Goal: Task Accomplishment & Management: Manage account settings

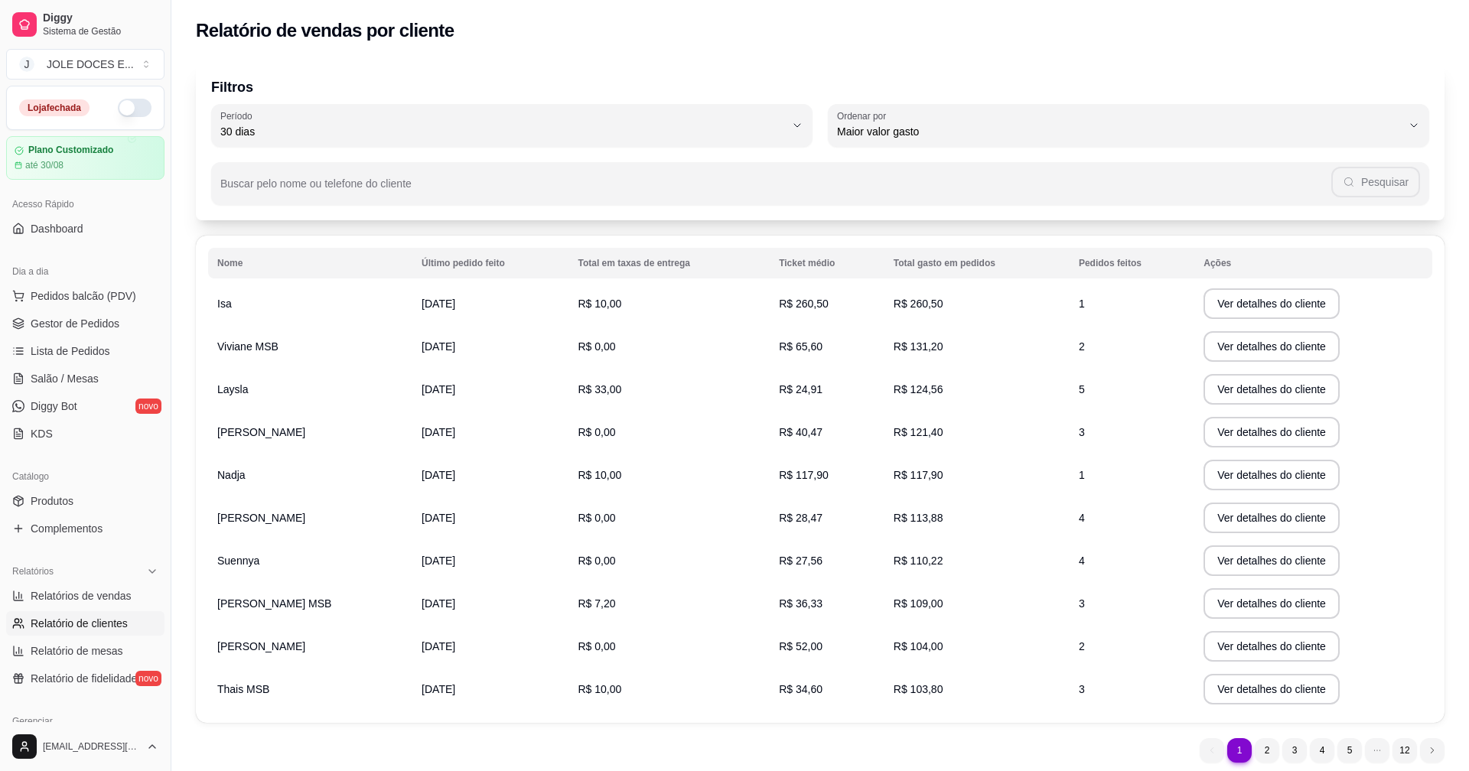
select select "30"
select select "HIGHEST_TOTAL_SPENT_WITH_ORDERS"
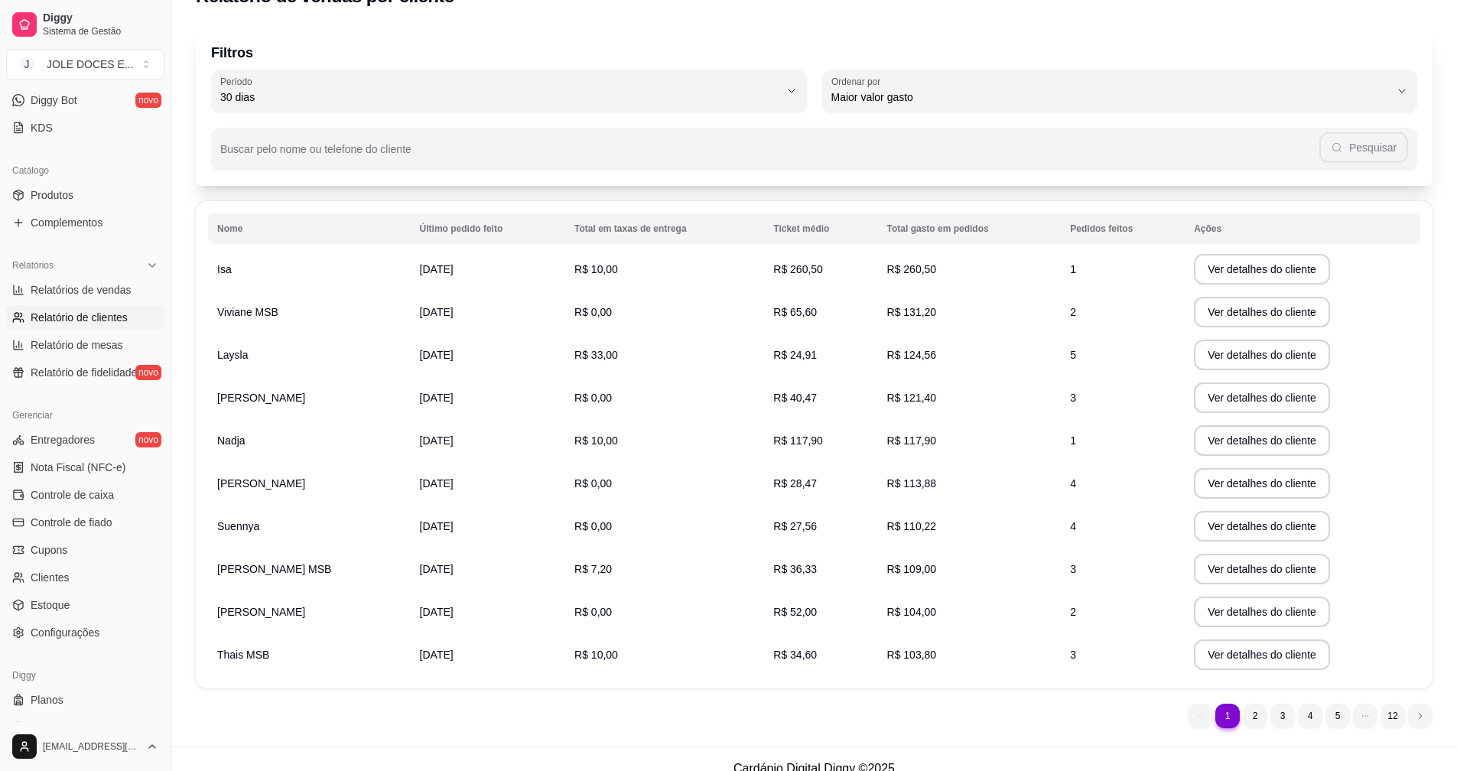
scroll to position [54, 0]
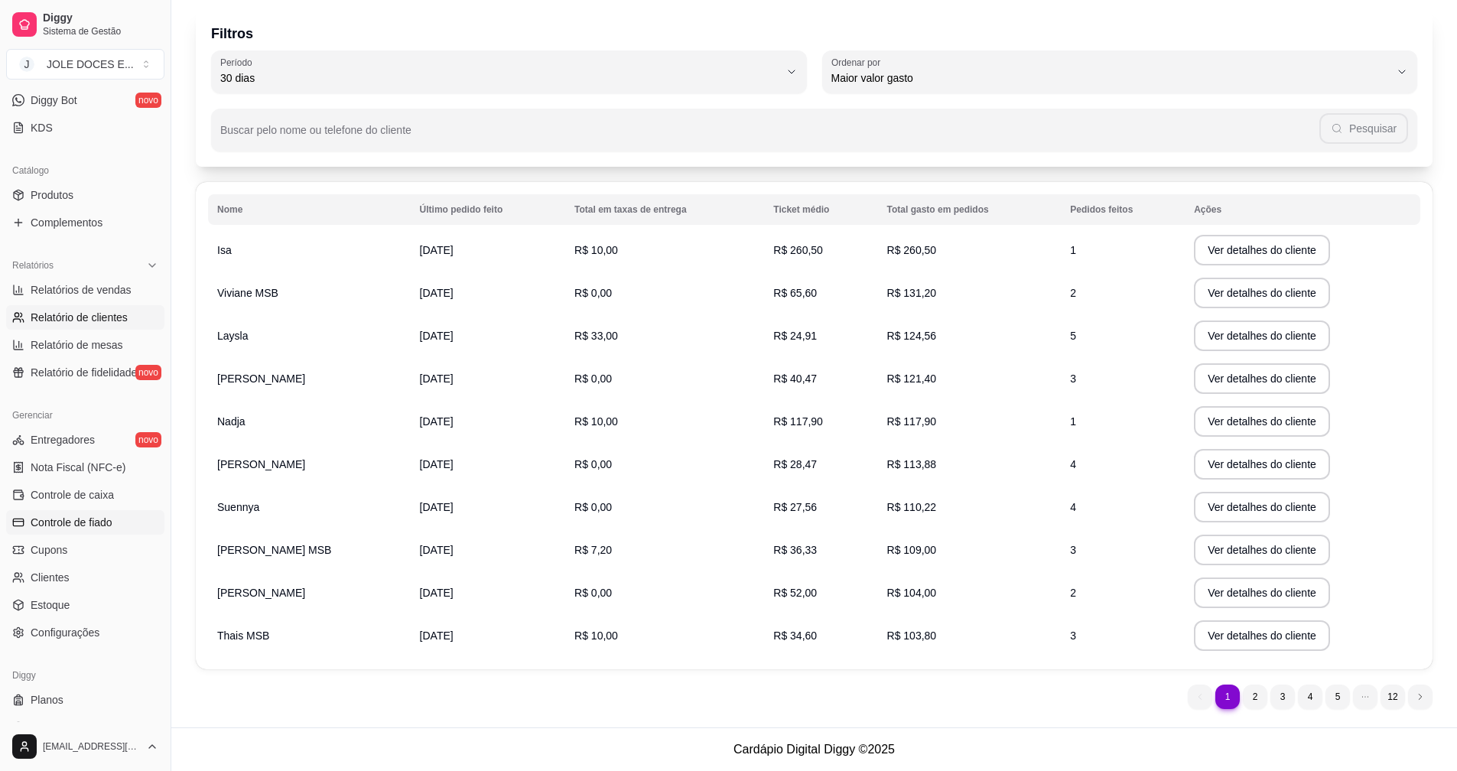
click at [109, 519] on span "Controle de fiado" at bounding box center [72, 522] width 82 height 15
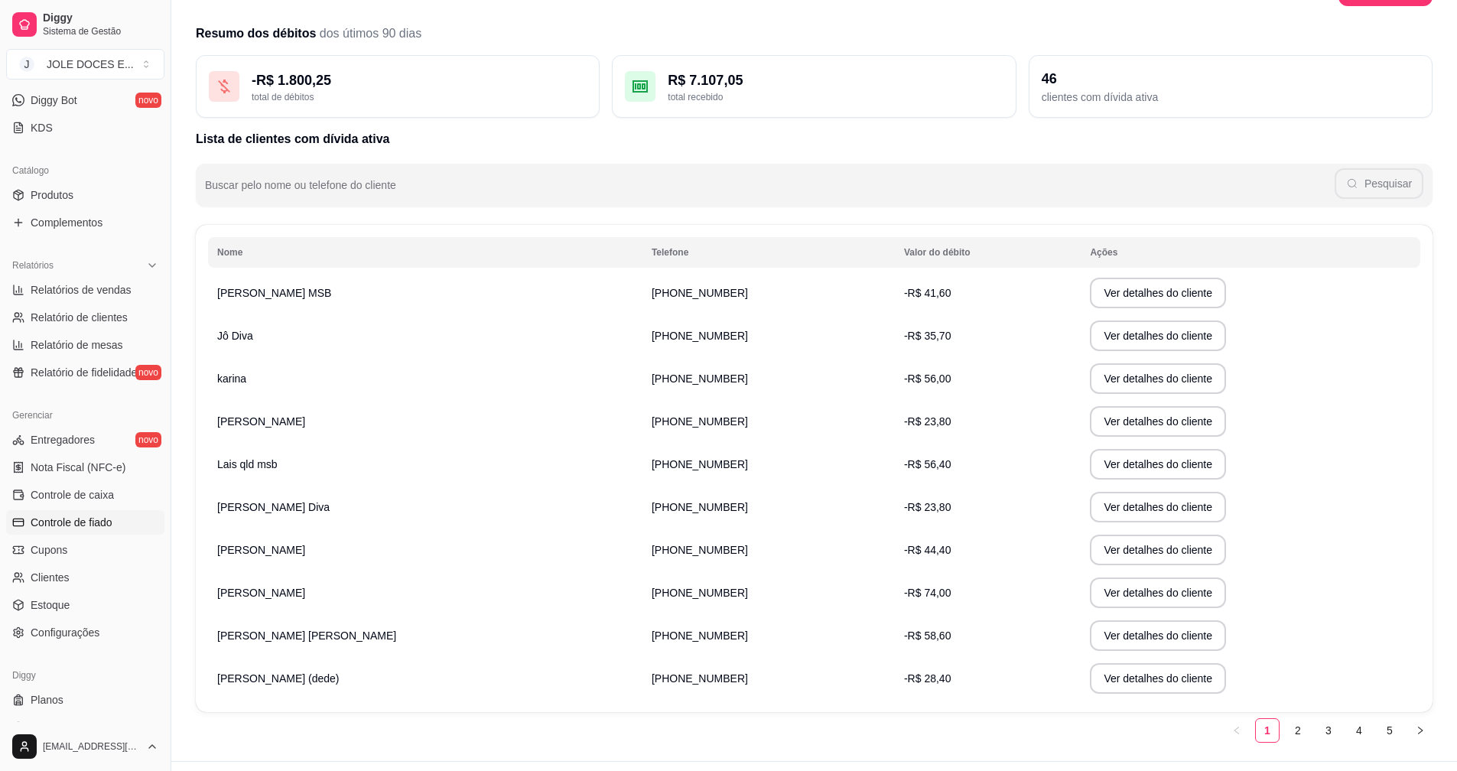
scroll to position [76, 0]
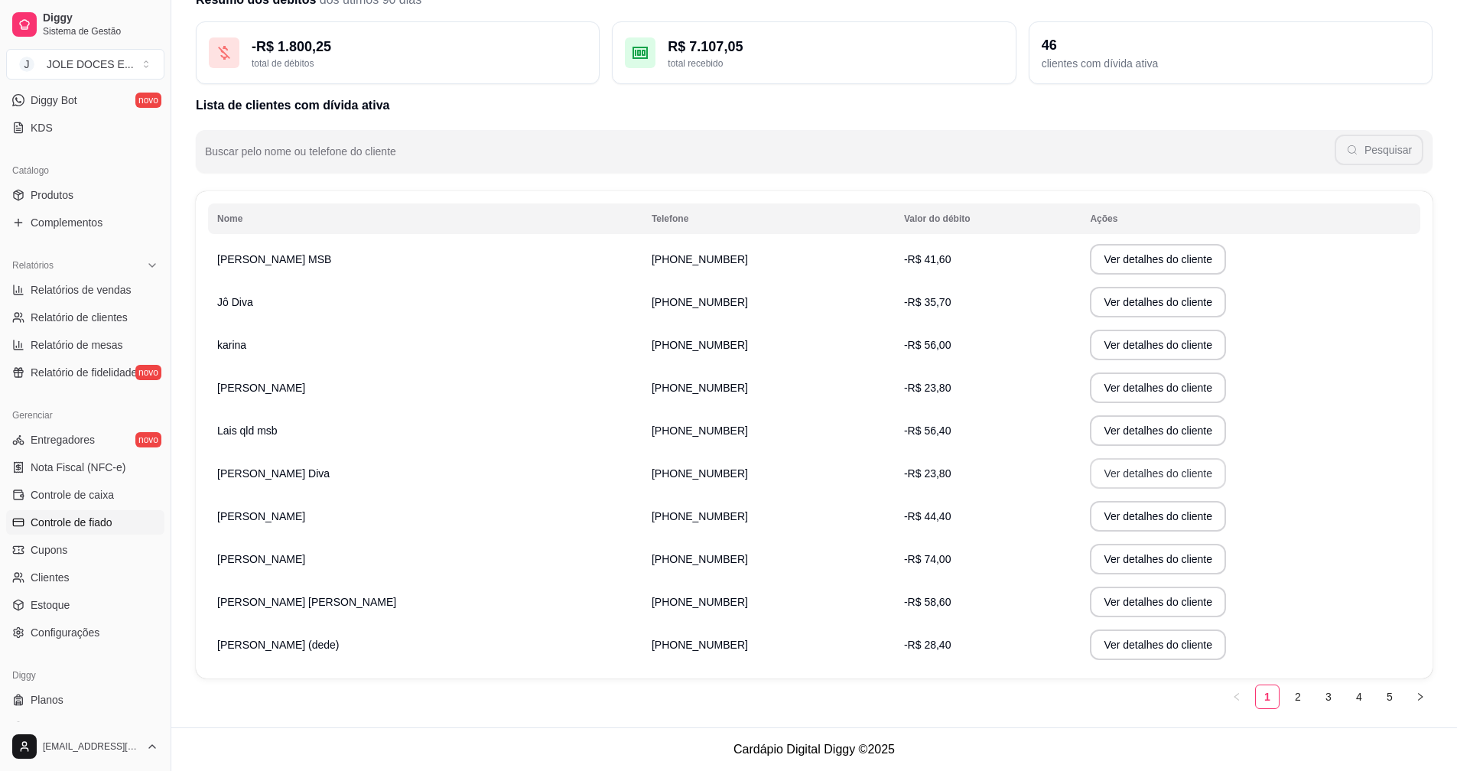
click at [1090, 472] on button "Ver detalhes do cliente" at bounding box center [1158, 473] width 136 height 31
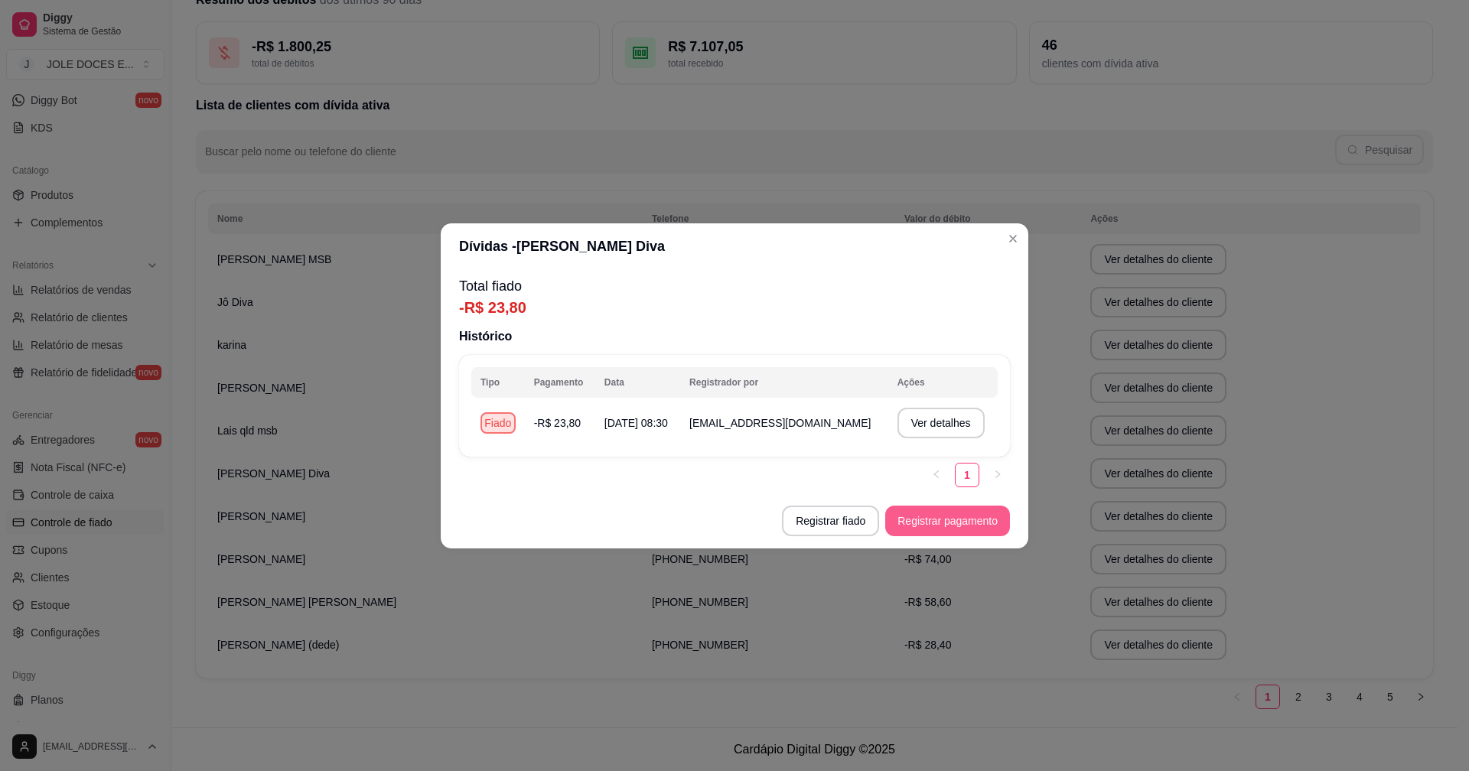
click at [970, 528] on button "Registrar pagamento" at bounding box center [947, 521] width 125 height 31
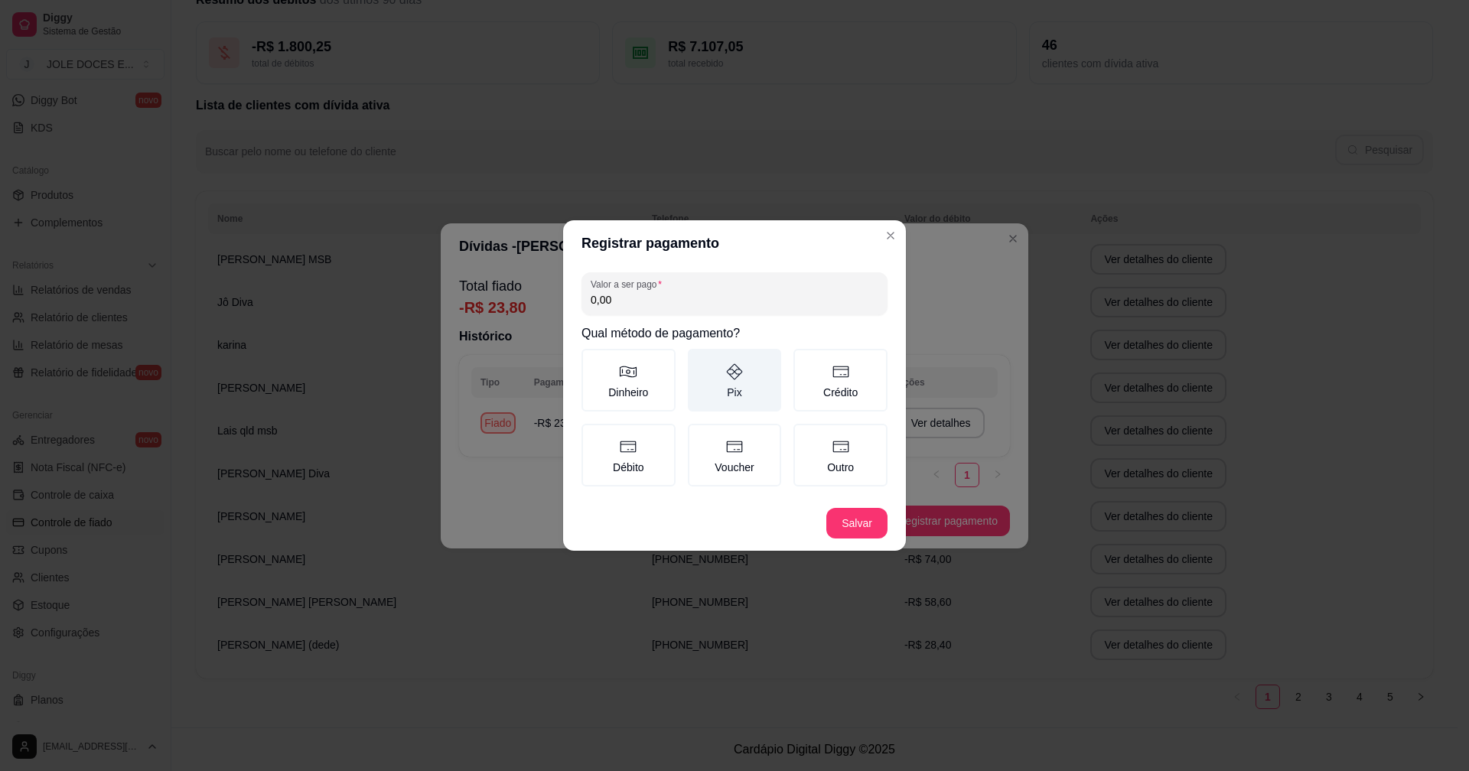
click at [740, 385] on label "Pix" at bounding box center [735, 380] width 94 height 63
click at [699, 360] on button "Pix" at bounding box center [693, 354] width 12 height 12
click at [729, 313] on div "Valor a ser pago 0,00" at bounding box center [734, 293] width 306 height 43
type input "11,90"
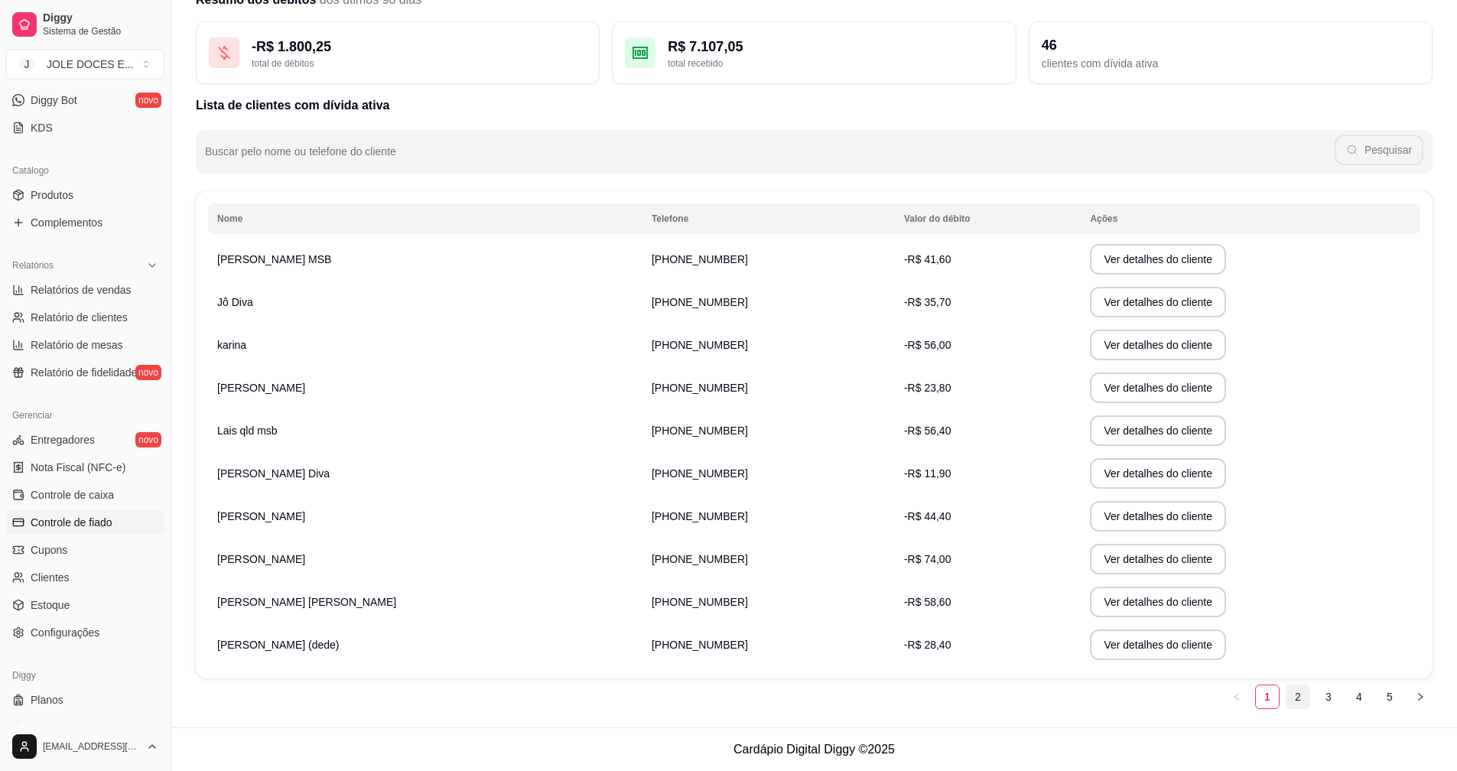
click at [1296, 698] on link "2" at bounding box center [1298, 696] width 23 height 23
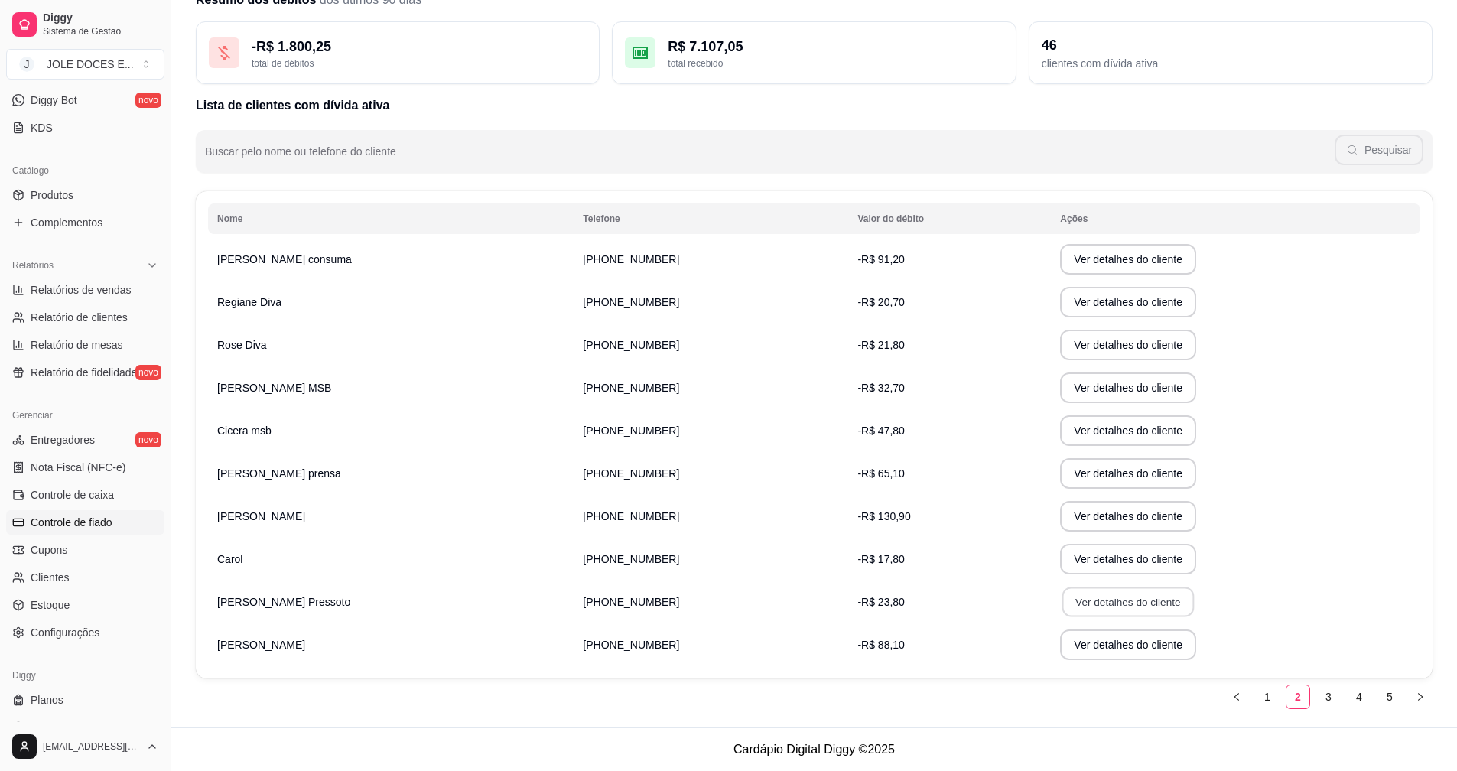
click at [1087, 597] on button "Ver detalhes do cliente" at bounding box center [1128, 602] width 132 height 30
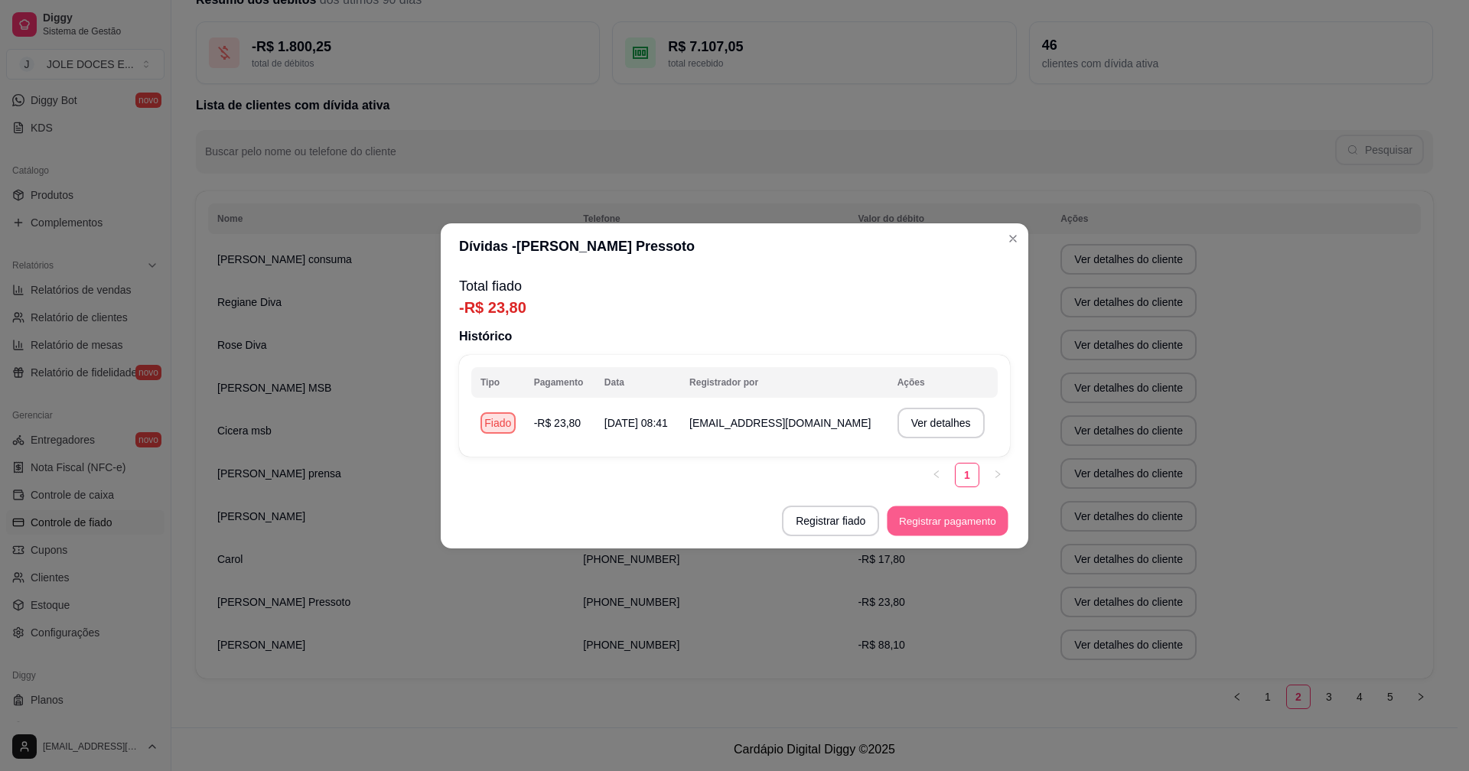
click at [937, 522] on button "Registrar pagamento" at bounding box center [947, 521] width 121 height 30
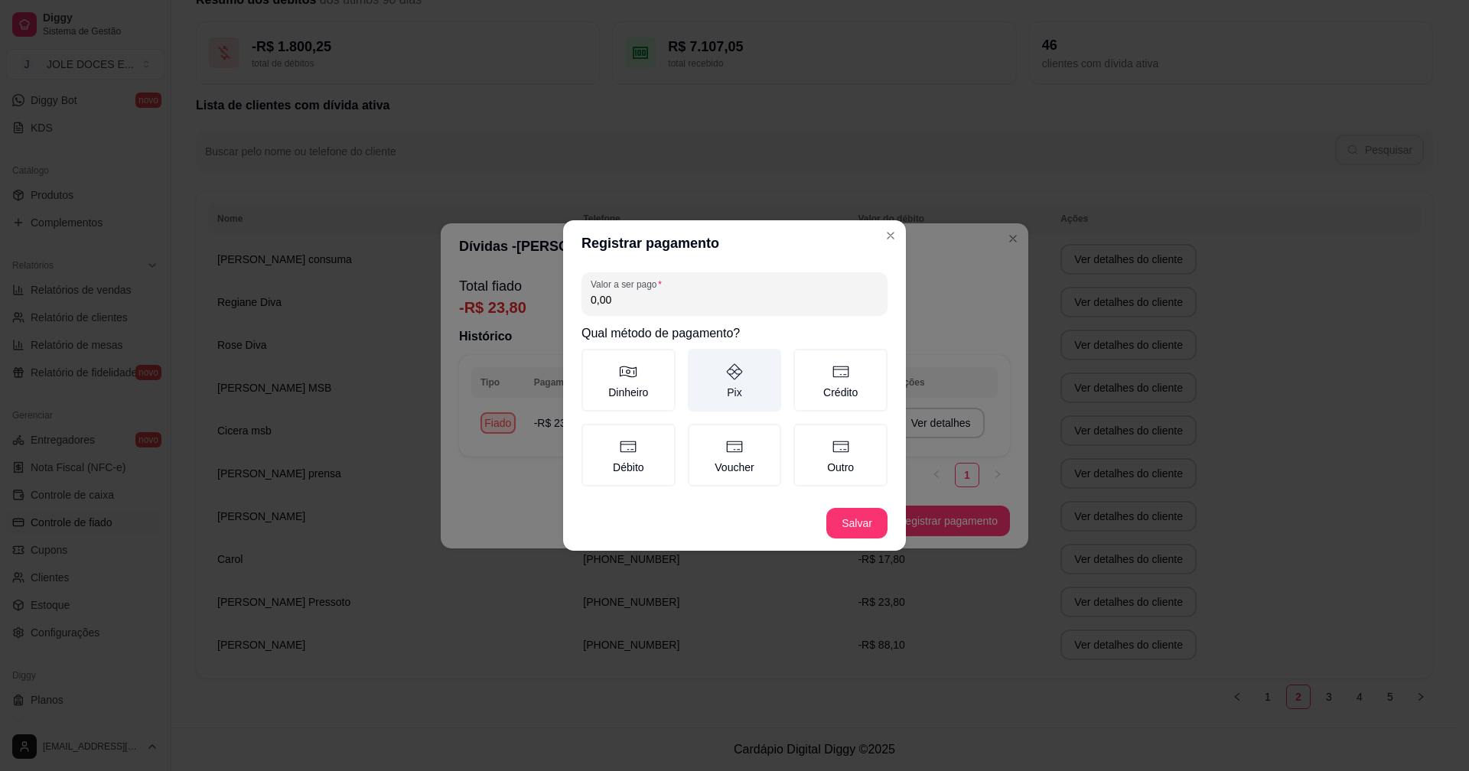
click at [717, 376] on label "Pix" at bounding box center [735, 380] width 94 height 63
click at [699, 360] on button "Pix" at bounding box center [693, 354] width 12 height 12
click at [718, 324] on h2 "Qual método de pagamento?" at bounding box center [734, 333] width 306 height 18
click at [724, 301] on input "0,00" at bounding box center [735, 299] width 288 height 15
type input "23,80"
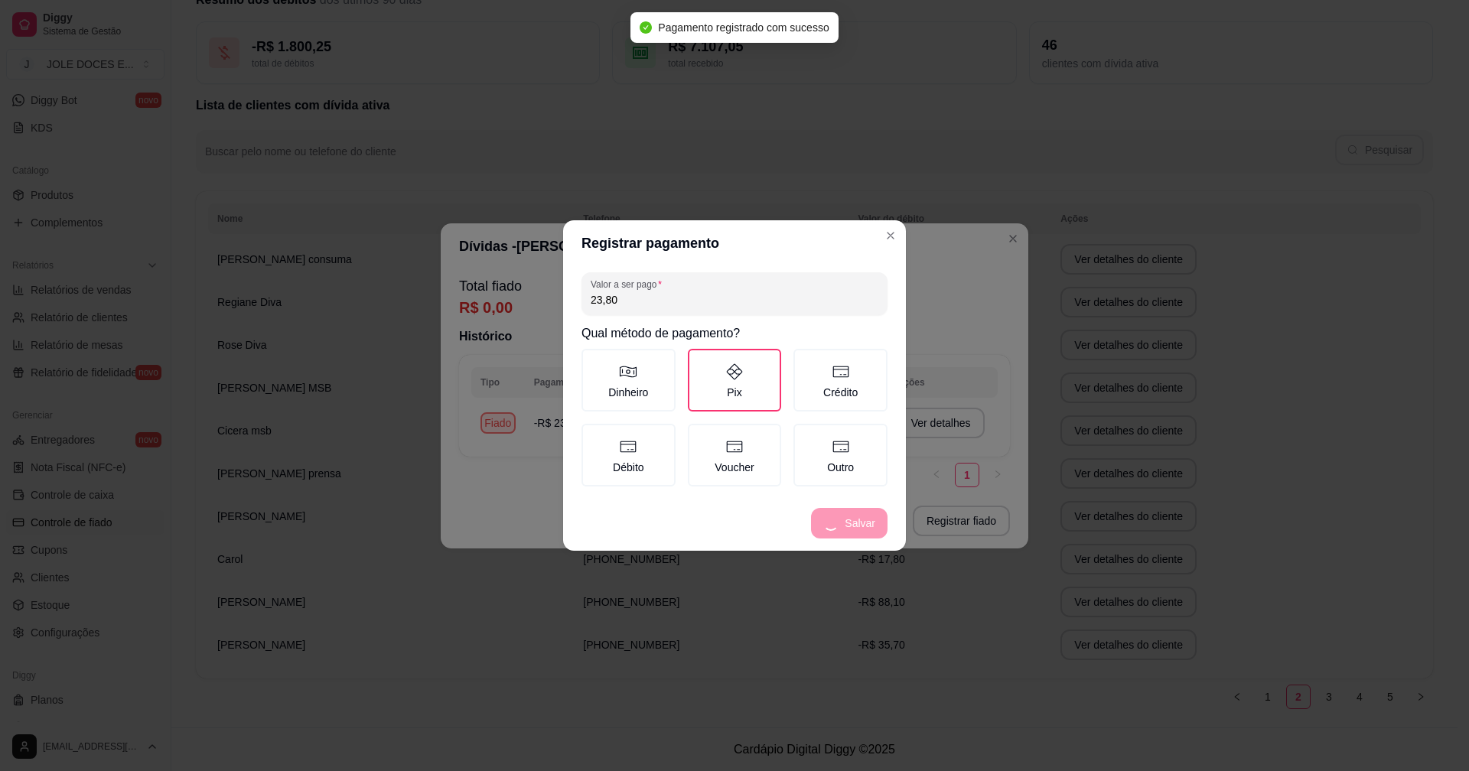
drag, startPoint x: 863, startPoint y: 519, endPoint x: 770, endPoint y: 517, distance: 92.6
click at [770, 517] on footer "Salvar" at bounding box center [734, 523] width 343 height 55
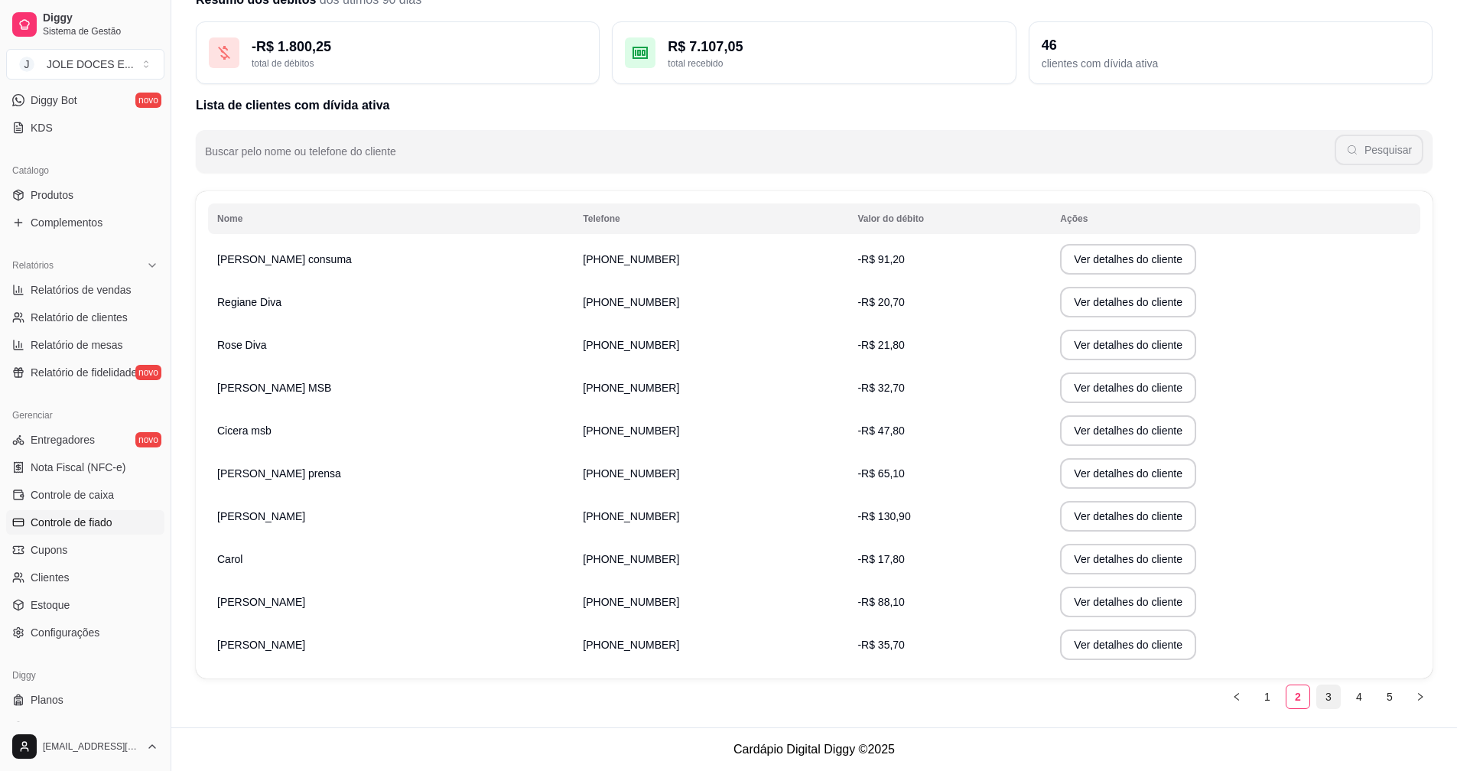
click at [1328, 701] on link "3" at bounding box center [1328, 696] width 23 height 23
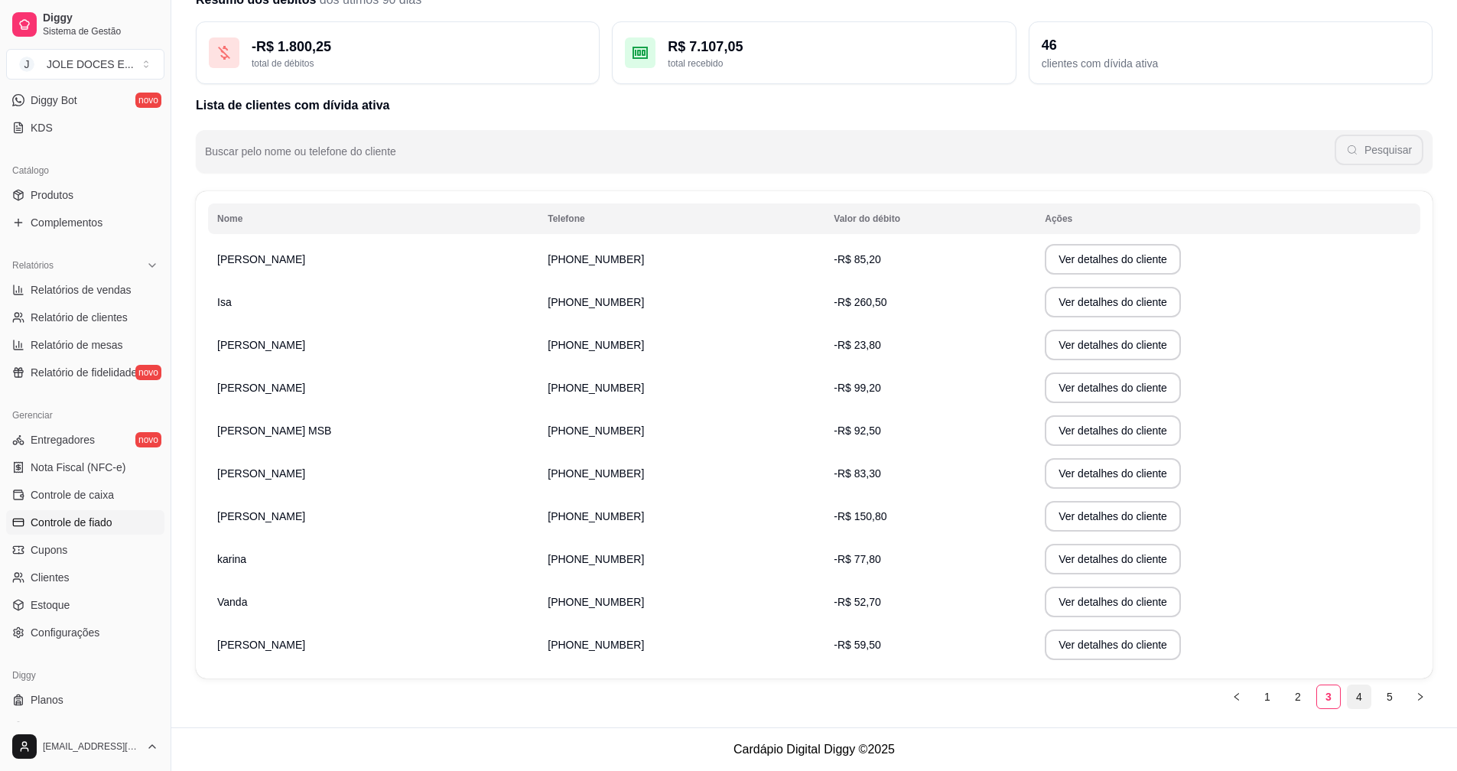
click at [1363, 703] on link "4" at bounding box center [1359, 696] width 23 height 23
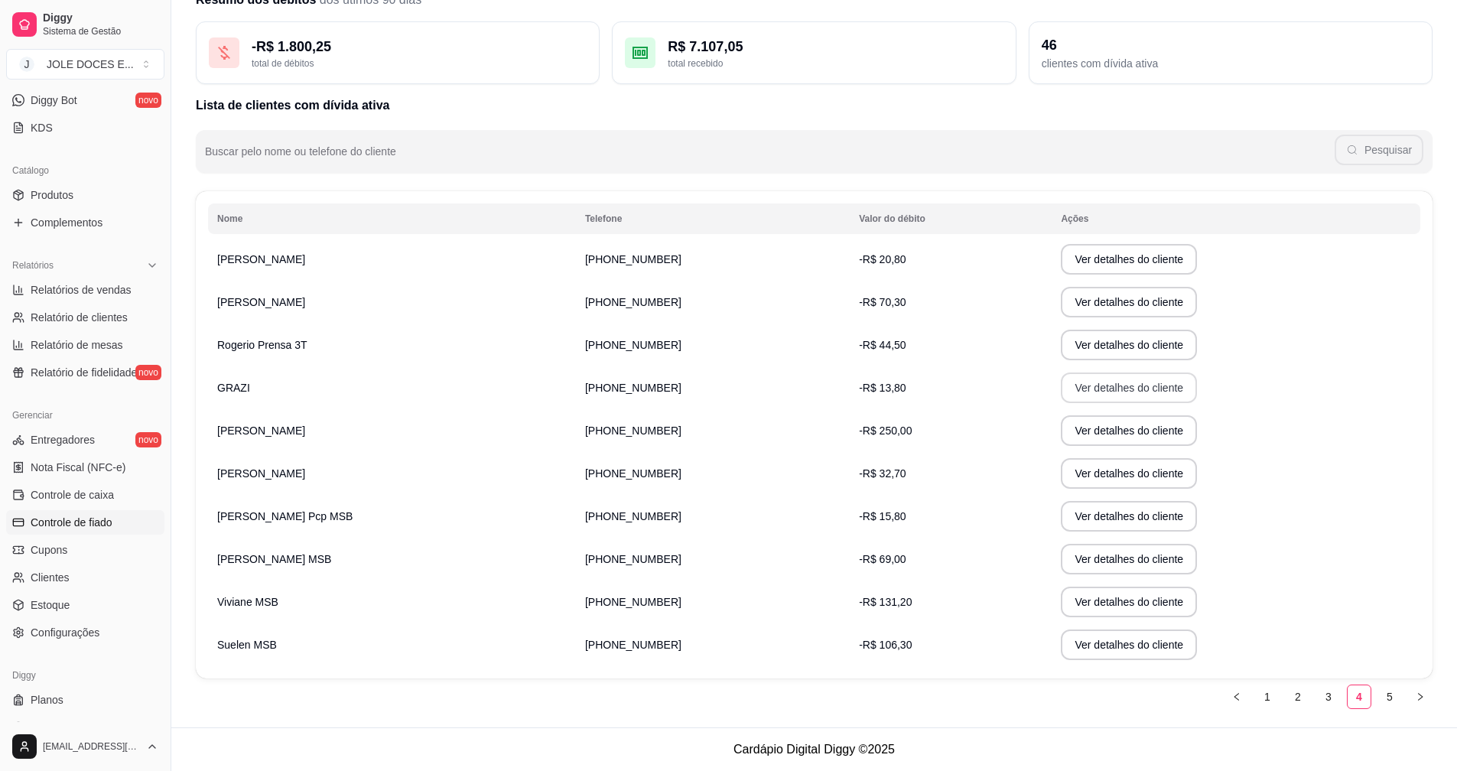
click at [1061, 397] on button "Ver detalhes do cliente" at bounding box center [1129, 388] width 136 height 31
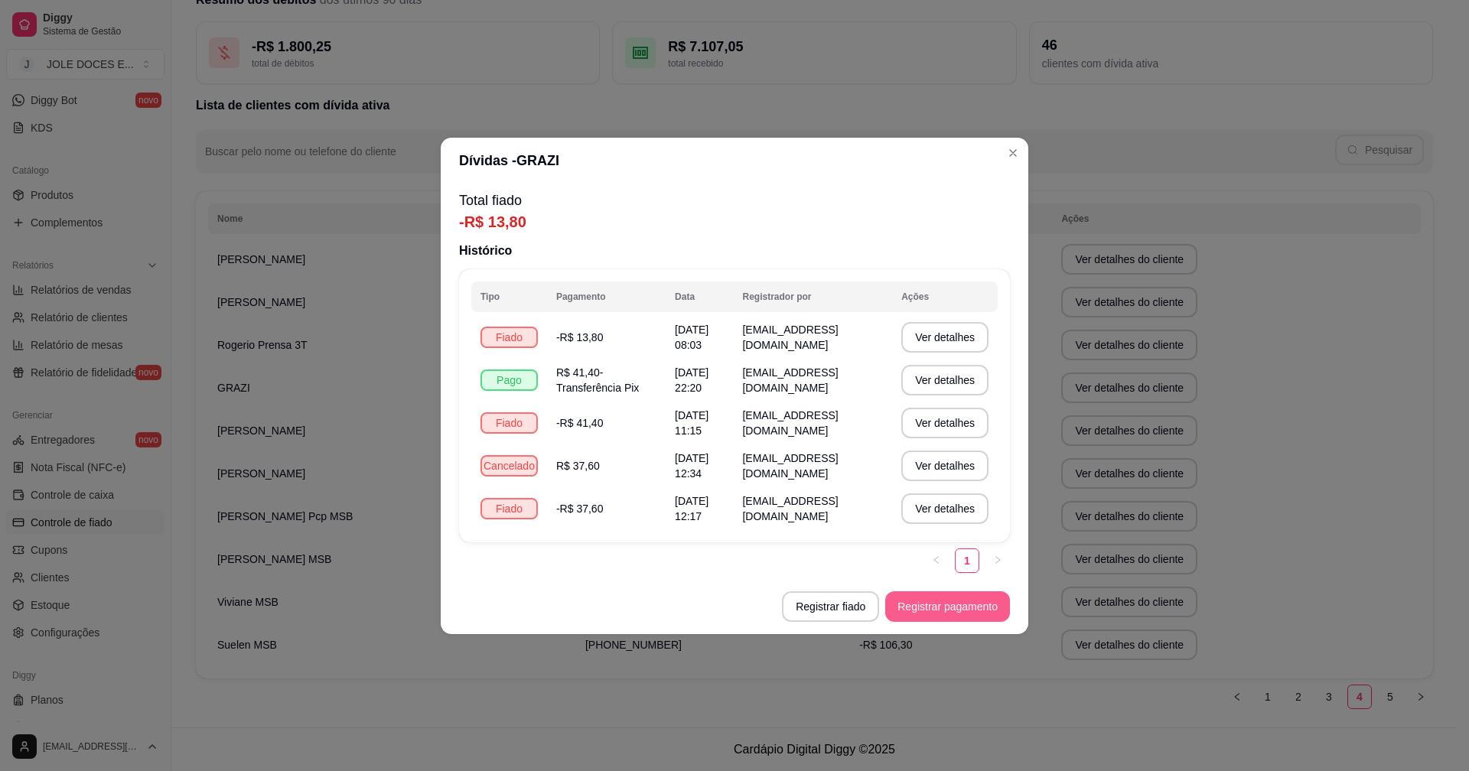
click at [964, 594] on button "Registrar pagamento" at bounding box center [947, 606] width 125 height 31
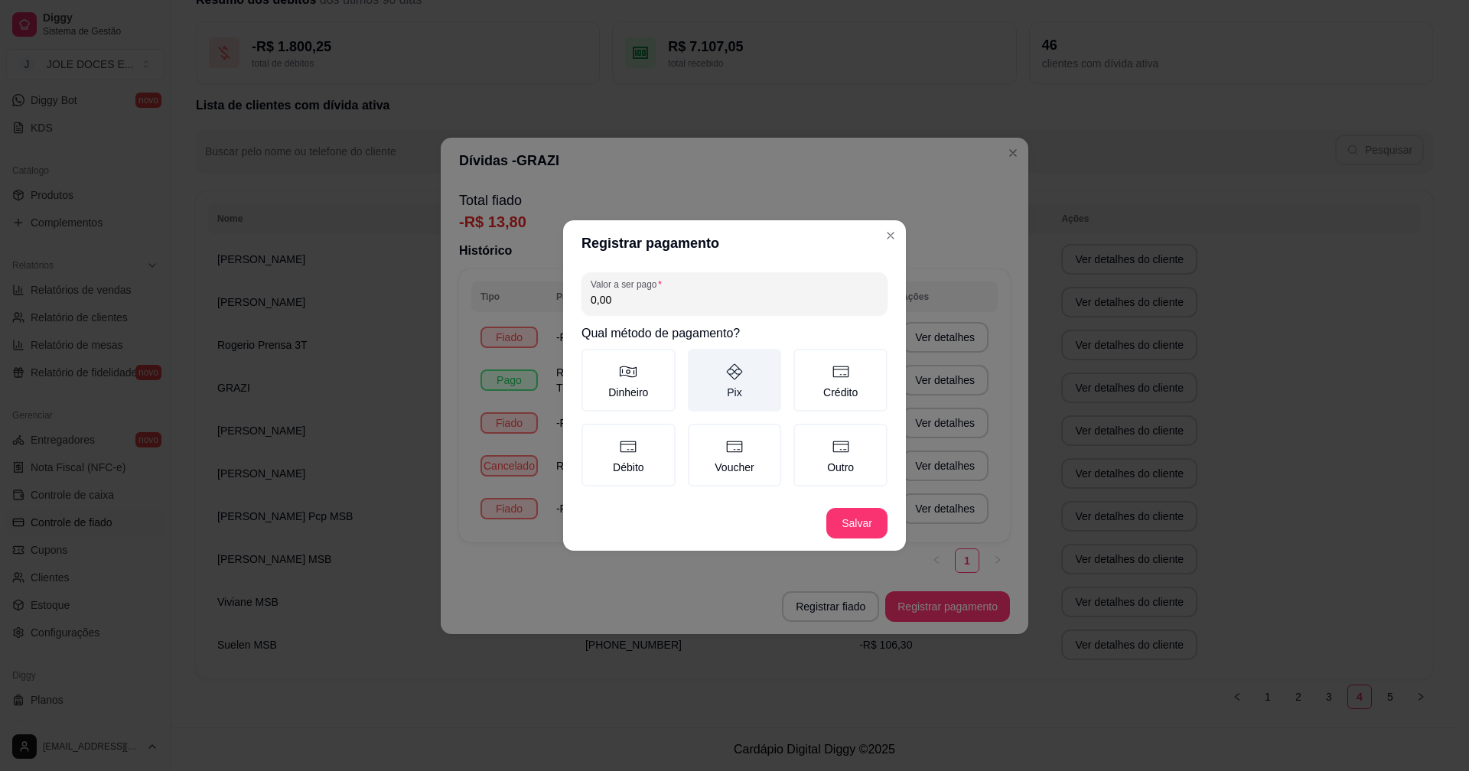
click at [713, 375] on label "Pix" at bounding box center [735, 380] width 94 height 63
click at [699, 360] on button "Pix" at bounding box center [693, 354] width 12 height 12
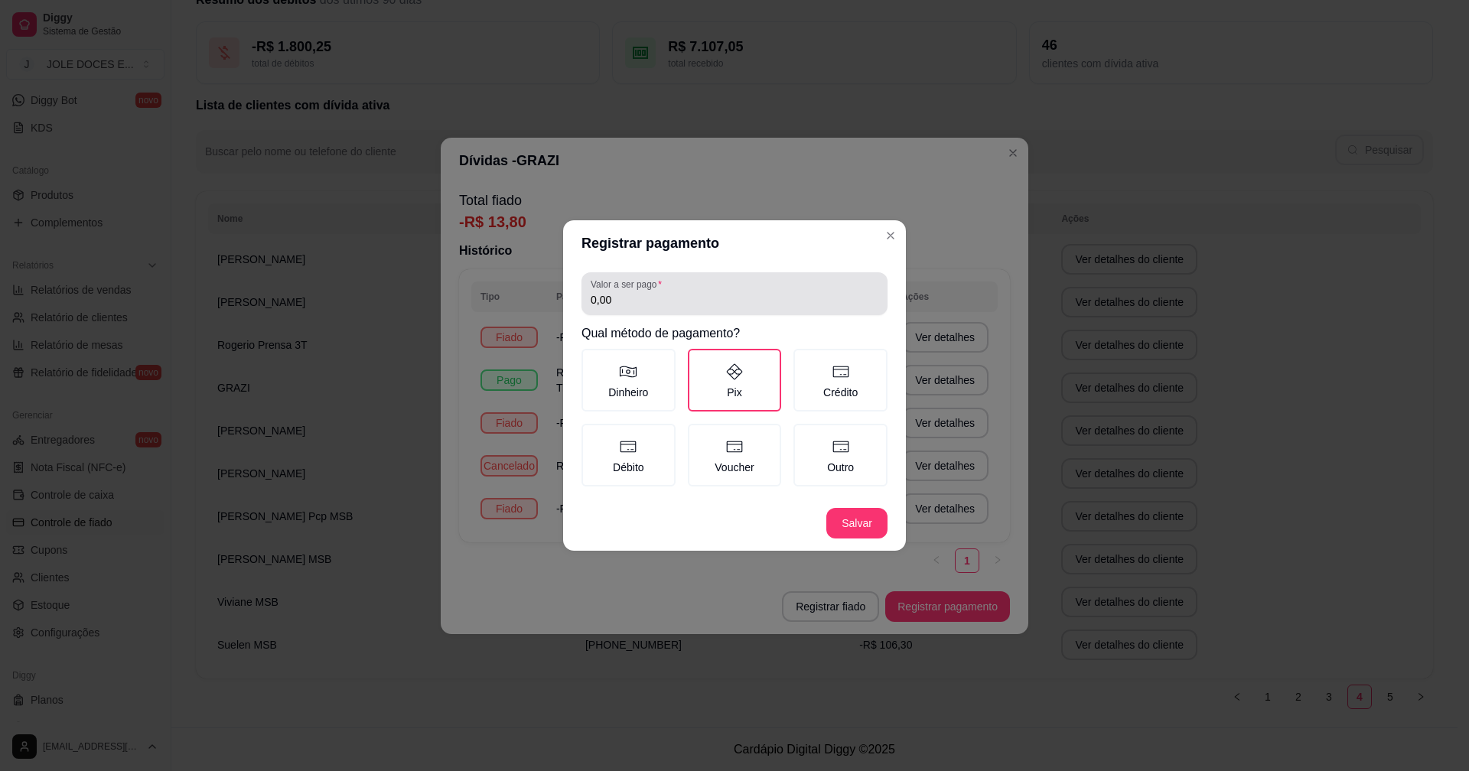
click at [714, 311] on div "Valor a ser pago 0,00" at bounding box center [734, 293] width 306 height 43
type input "13,80"
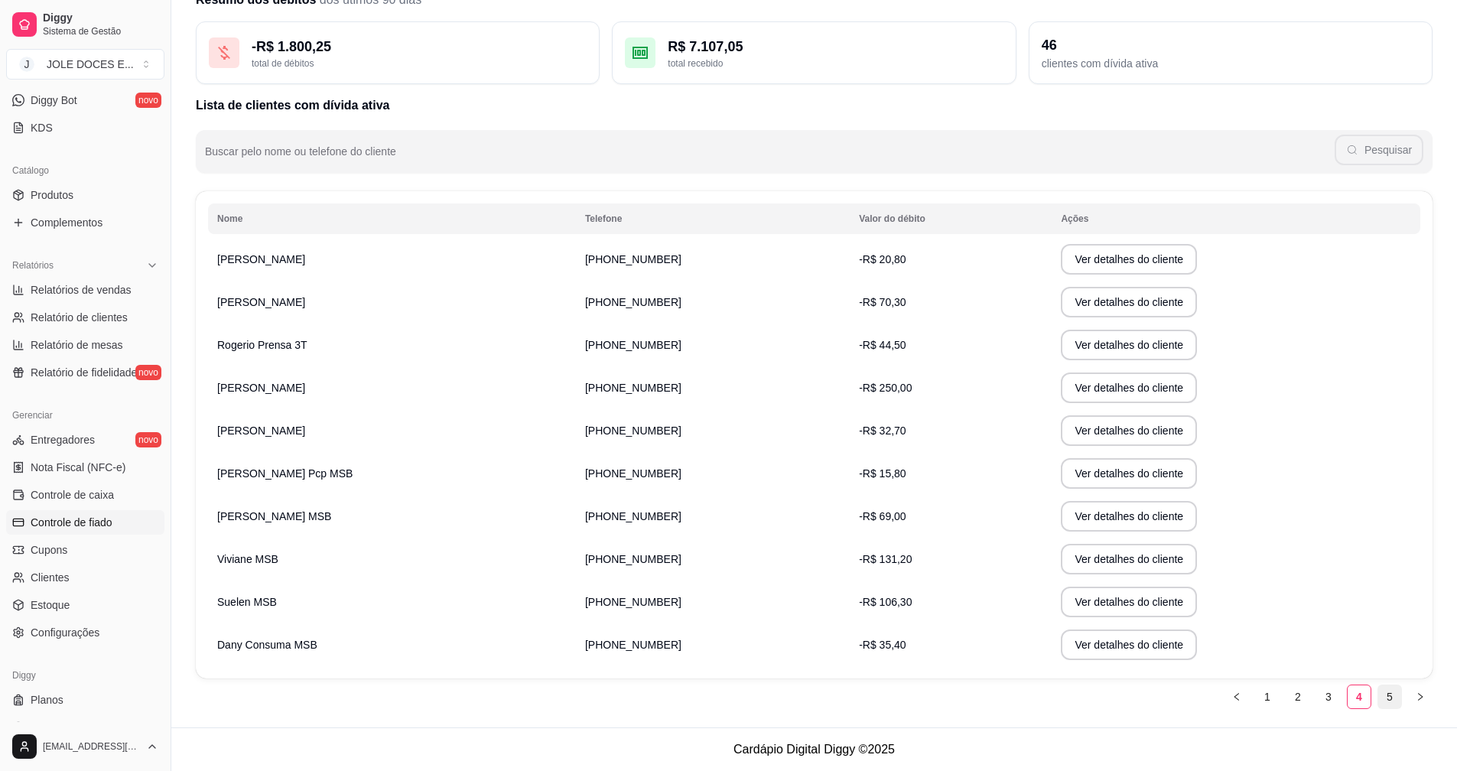
click at [1388, 699] on link "5" at bounding box center [1389, 696] width 23 height 23
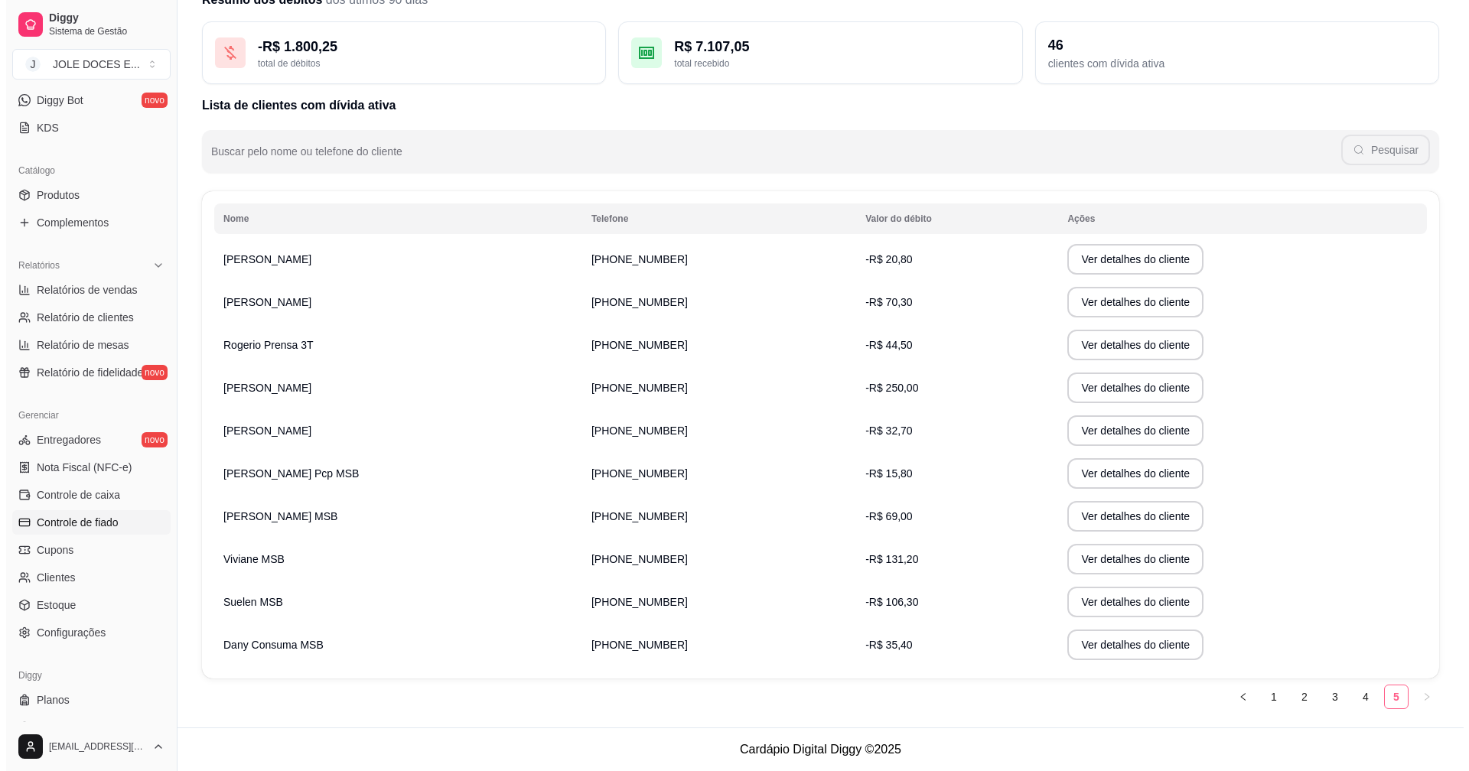
scroll to position [0, 0]
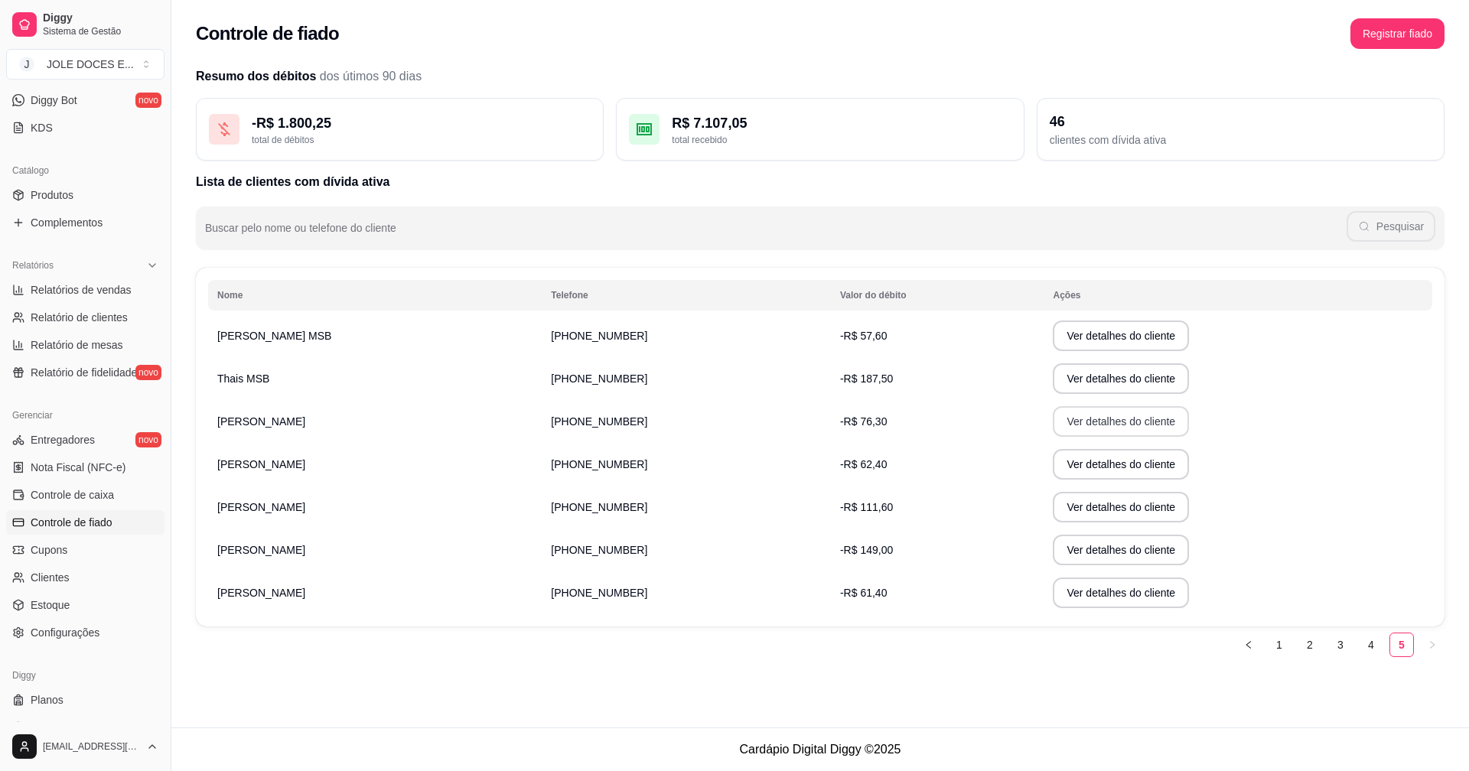
click at [1065, 421] on button "Ver detalhes do cliente" at bounding box center [1121, 421] width 136 height 31
click at [1054, 458] on button "Ver detalhes do cliente" at bounding box center [1121, 464] width 136 height 31
click at [1071, 555] on button "Ver detalhes do cliente" at bounding box center [1121, 550] width 136 height 31
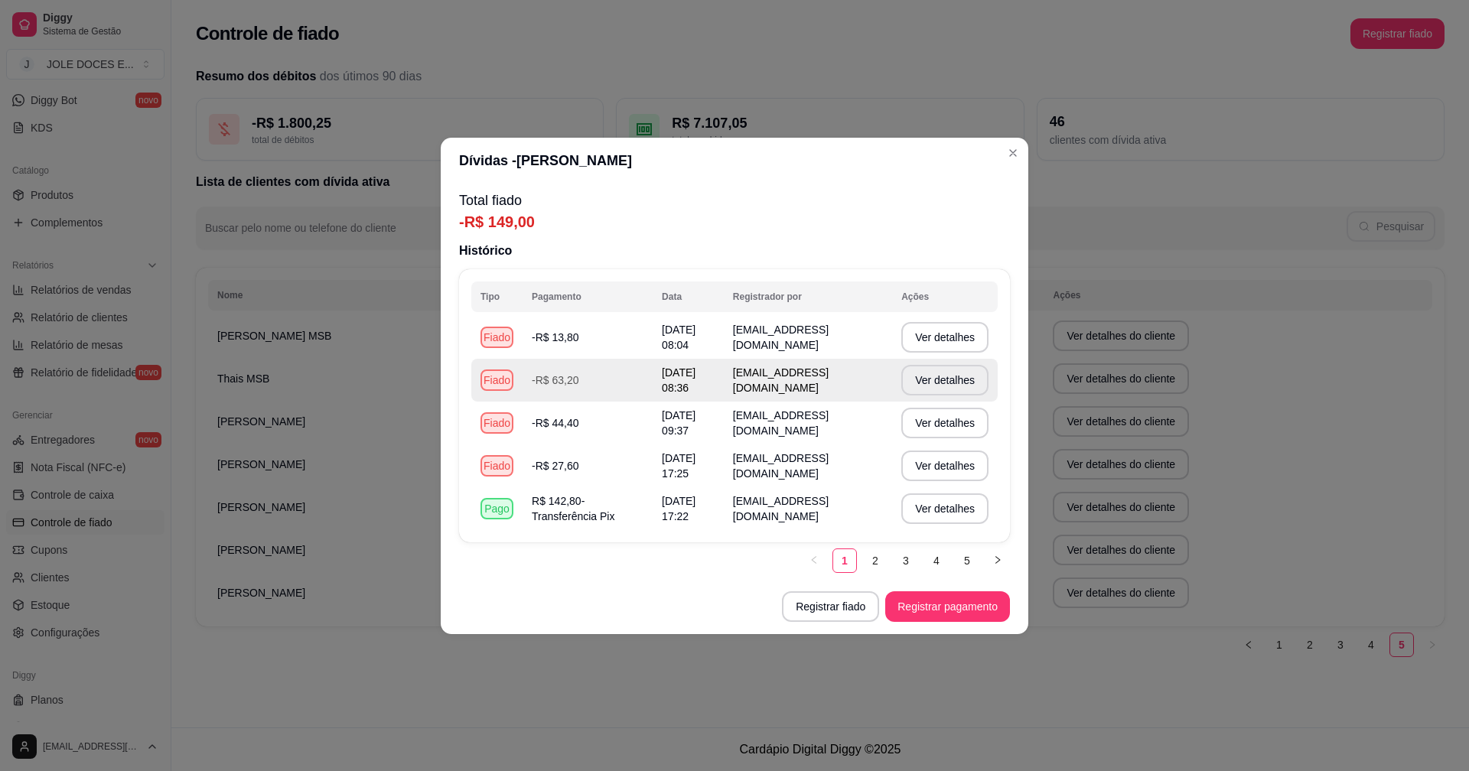
click at [793, 395] on td "[EMAIL_ADDRESS][DOMAIN_NAME]" at bounding box center [808, 380] width 168 height 43
click at [933, 607] on button "Registrar pagamento" at bounding box center [947, 606] width 125 height 31
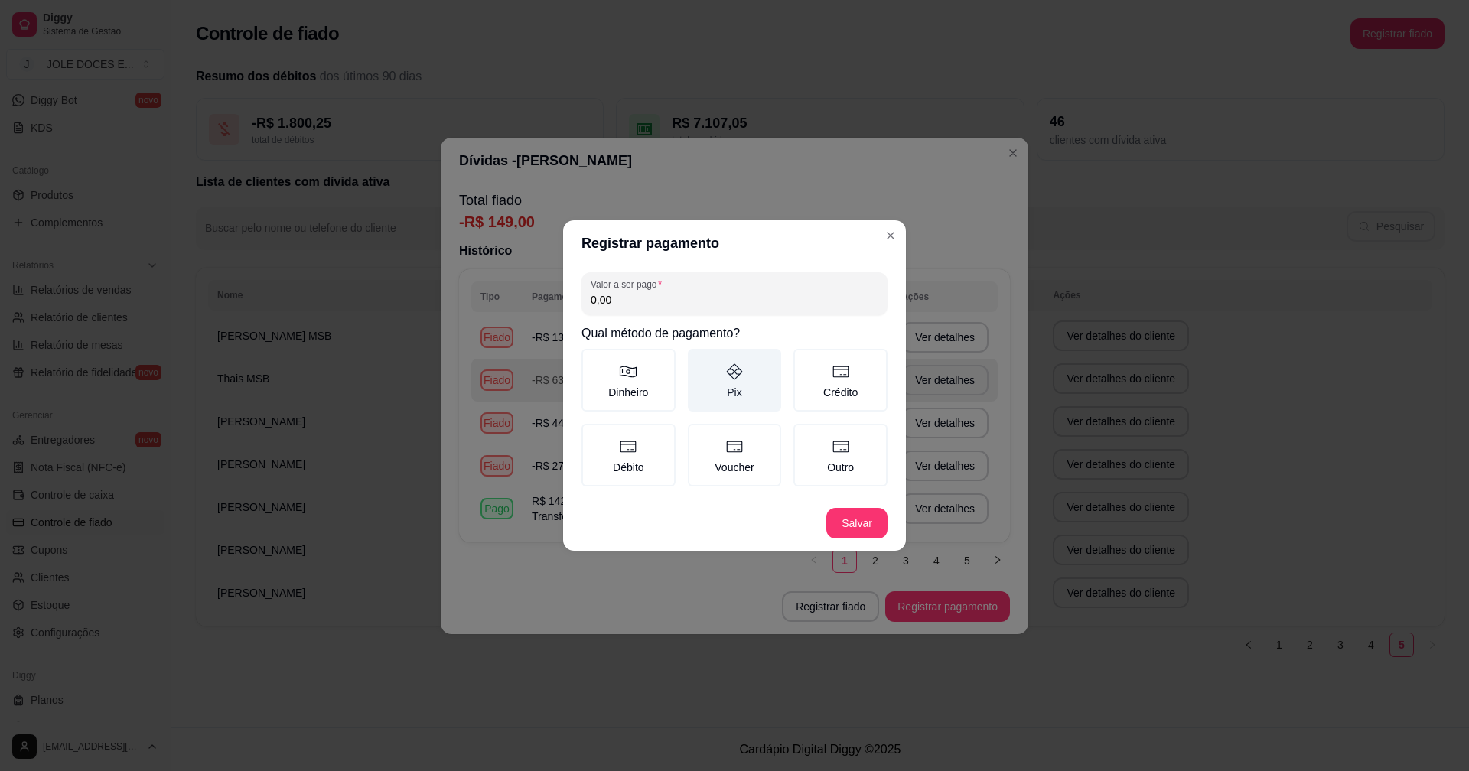
click at [747, 388] on label "Pix" at bounding box center [735, 380] width 94 height 63
click at [699, 360] on button "Pix" at bounding box center [693, 354] width 12 height 12
click at [740, 300] on input "0,00" at bounding box center [735, 299] width 288 height 15
type input "72,00"
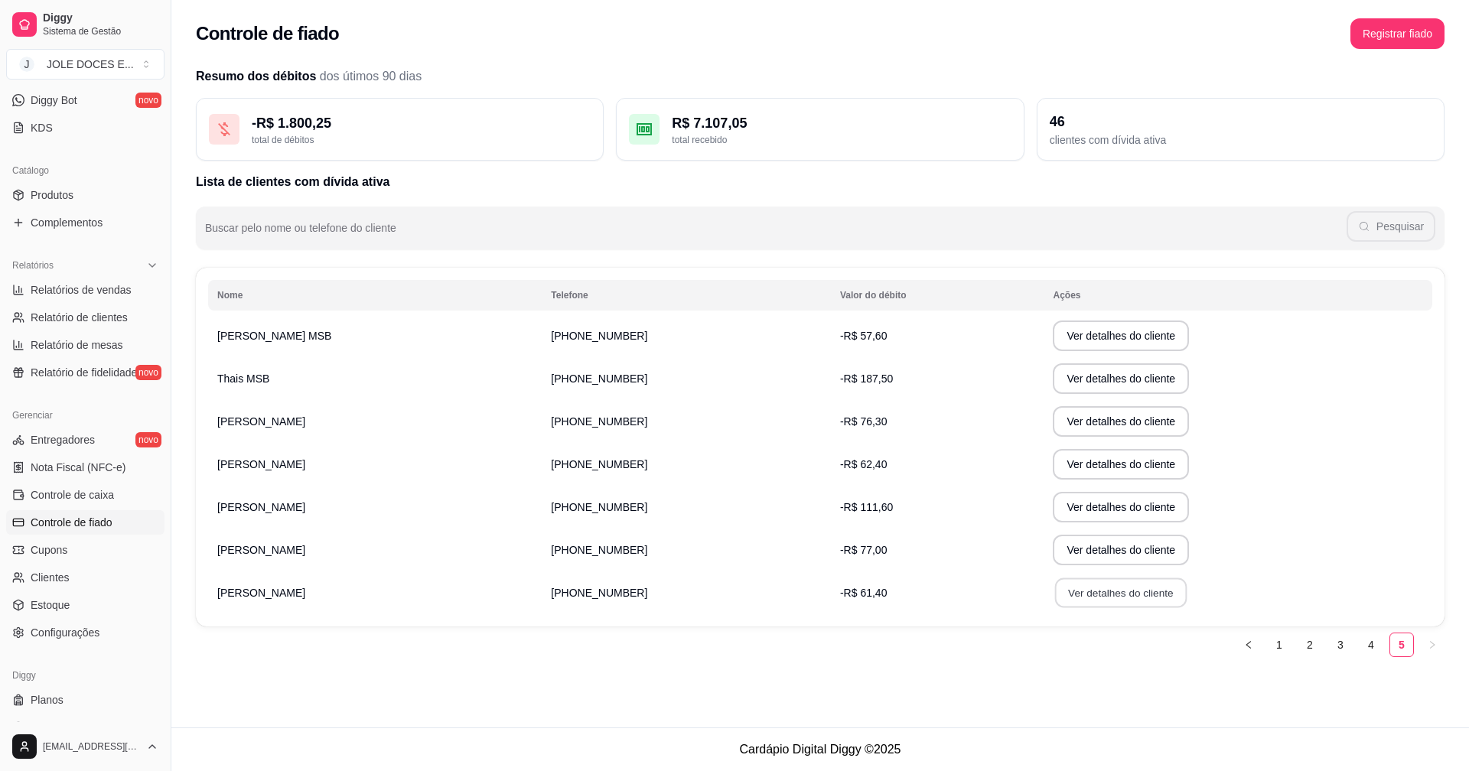
click at [1086, 595] on button "Ver detalhes do cliente" at bounding box center [1121, 593] width 132 height 30
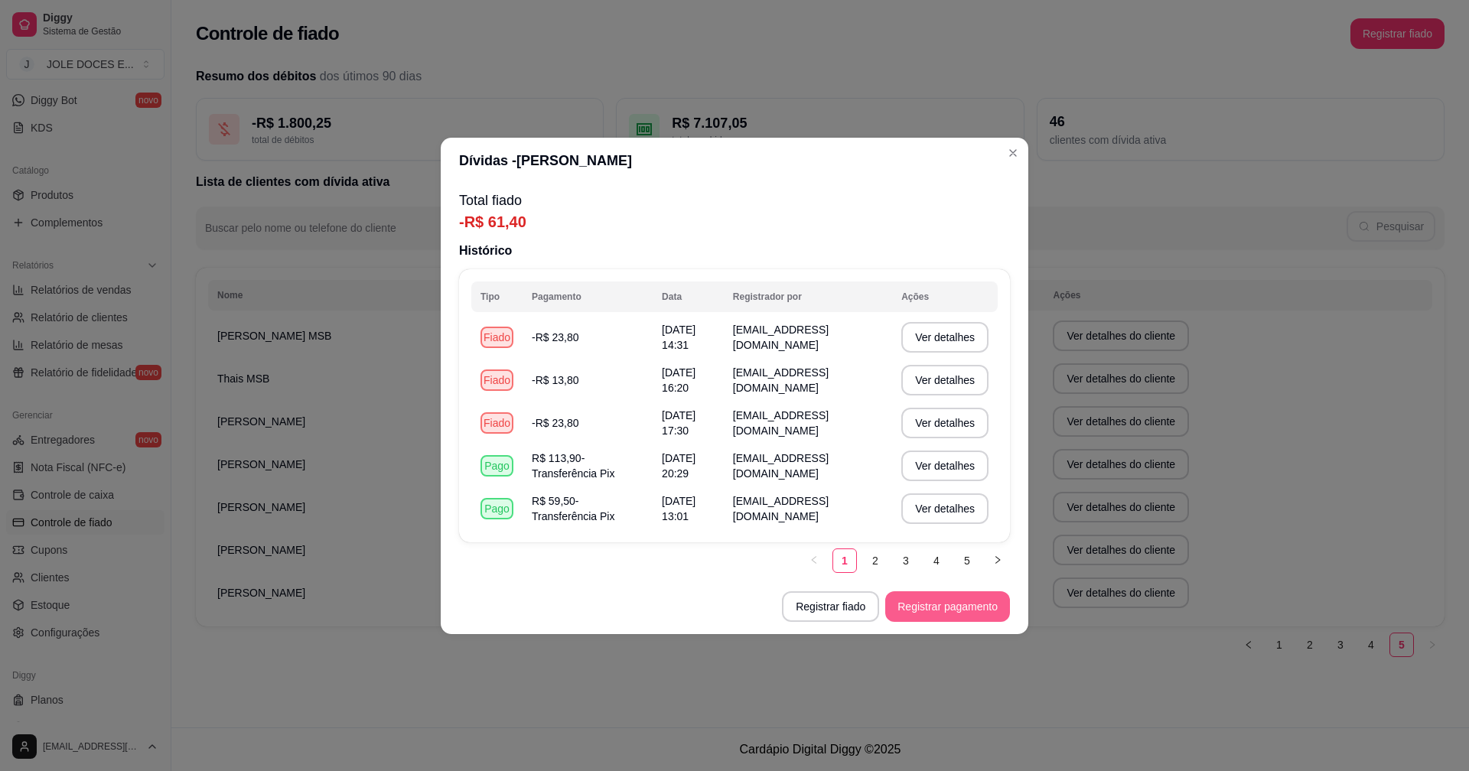
click at [952, 604] on button "Registrar pagamento" at bounding box center [947, 606] width 125 height 31
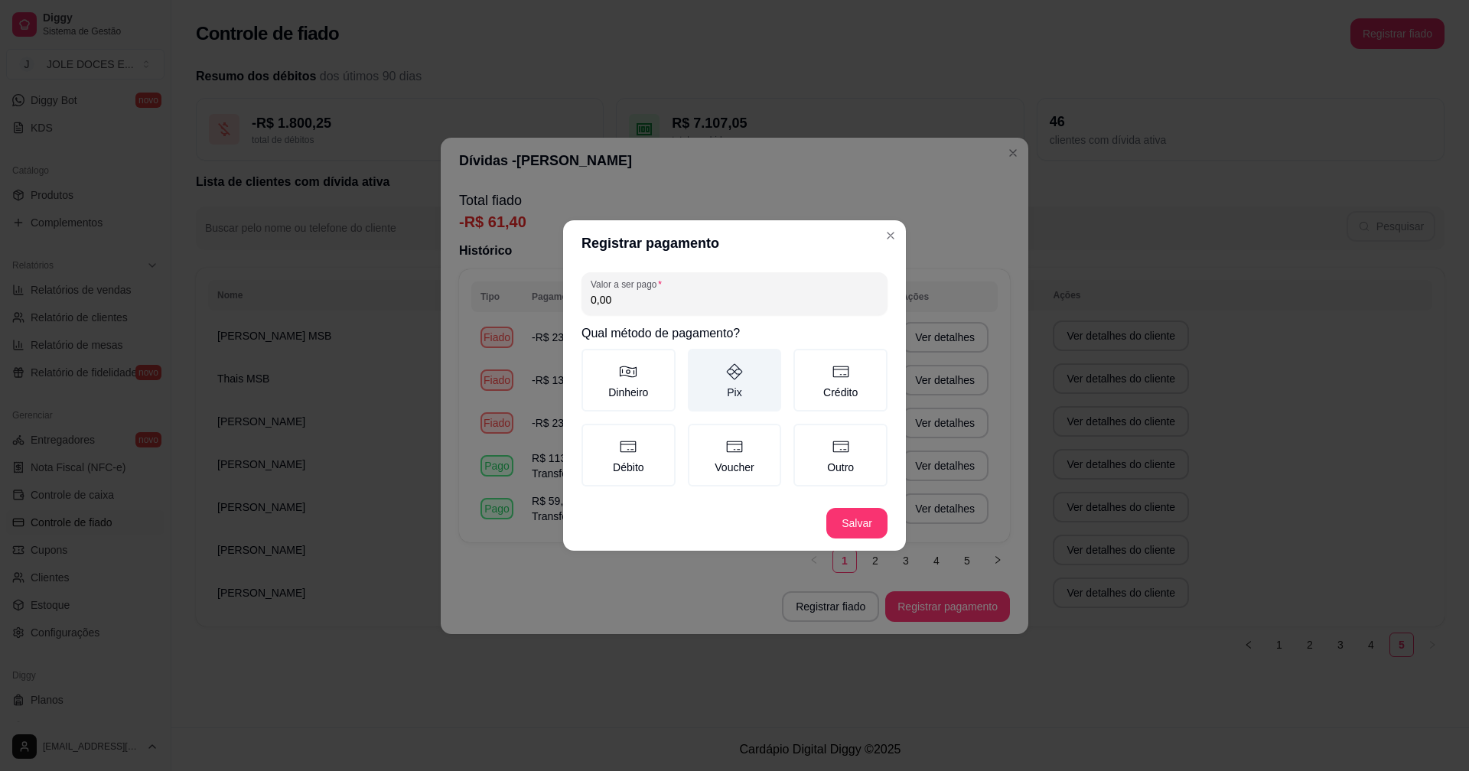
click at [751, 369] on label "Pix" at bounding box center [735, 380] width 94 height 63
click at [699, 360] on button "Pix" at bounding box center [693, 354] width 12 height 12
click at [678, 298] on input "0,00" at bounding box center [735, 299] width 288 height 15
type input "61,40"
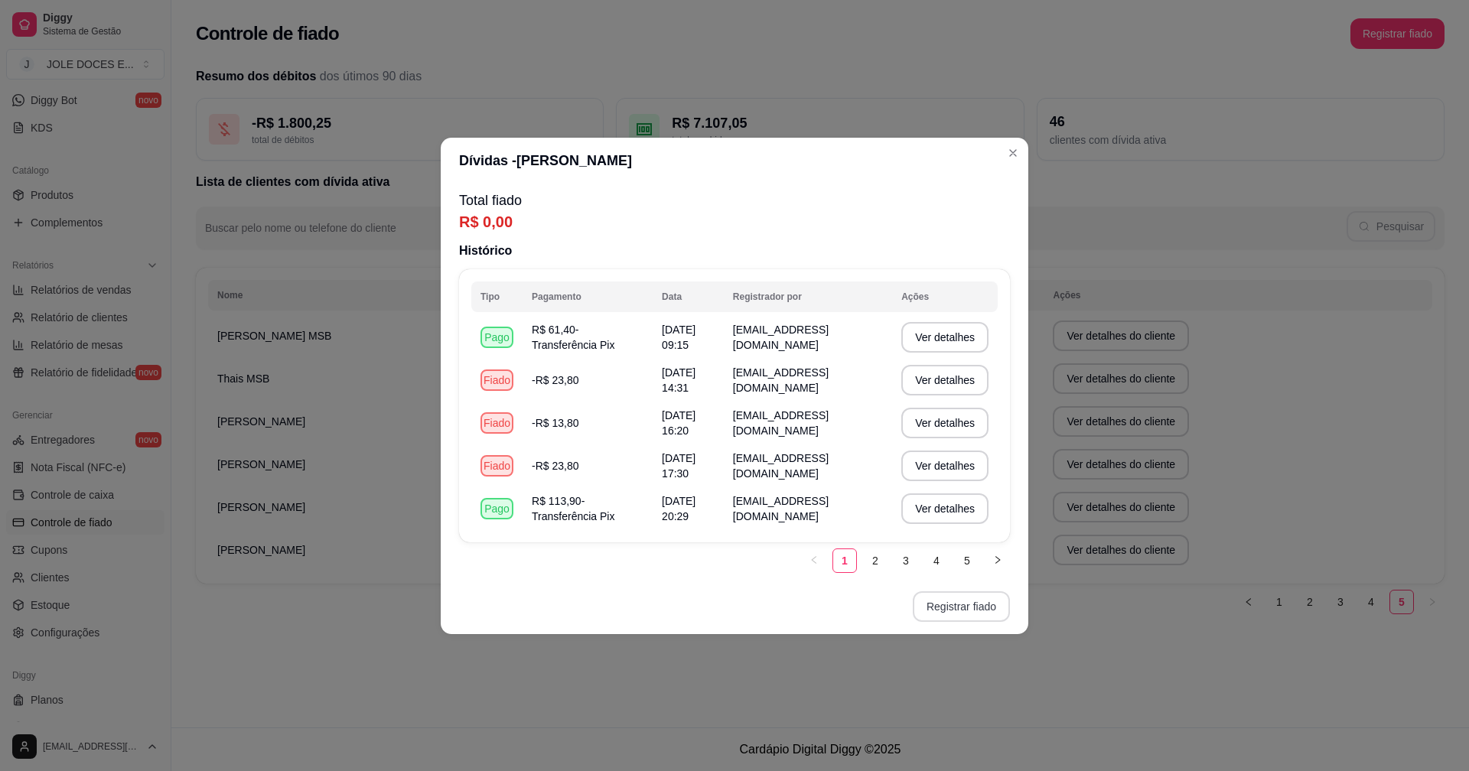
click at [945, 602] on button "Registrar fiado" at bounding box center [961, 606] width 97 height 31
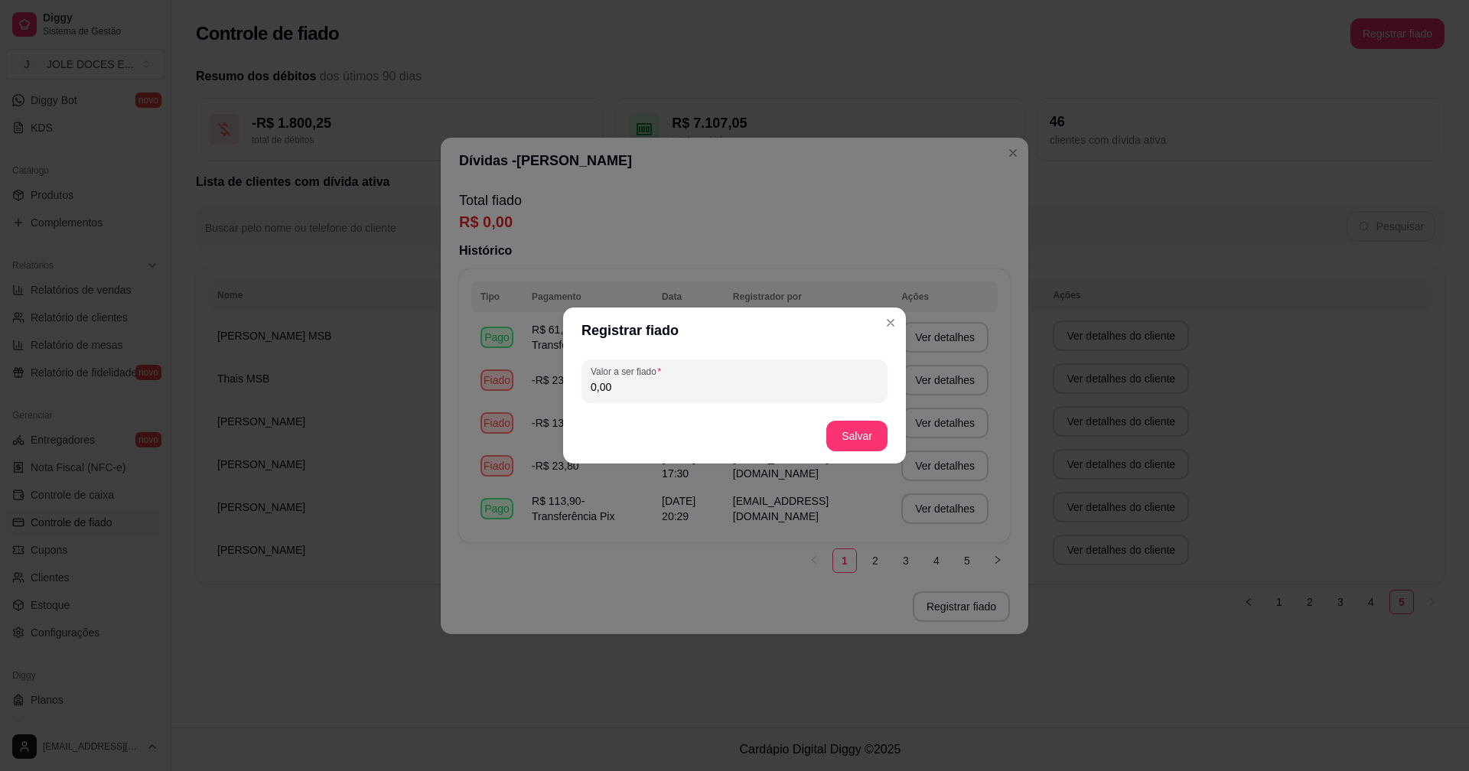
click at [774, 389] on input "0,00" at bounding box center [735, 386] width 288 height 15
type input "23,80"
click at [865, 437] on button "Salvar" at bounding box center [856, 436] width 61 height 31
